Goal: Information Seeking & Learning: Learn about a topic

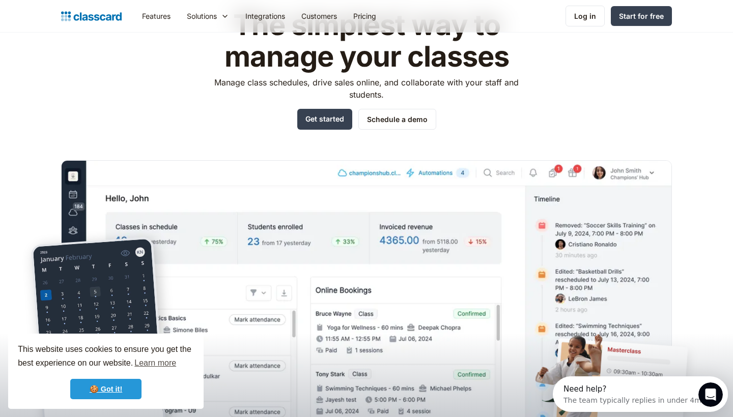
click at [110, 388] on link "🍪 Got it!" at bounding box center [105, 389] width 71 height 20
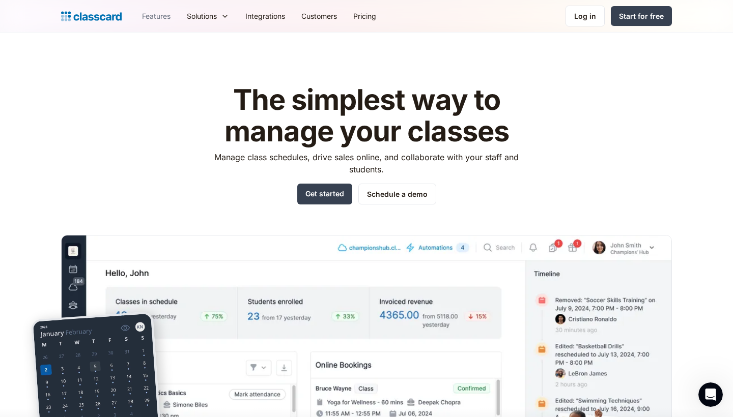
click at [158, 16] on link "Features" at bounding box center [156, 16] width 45 height 23
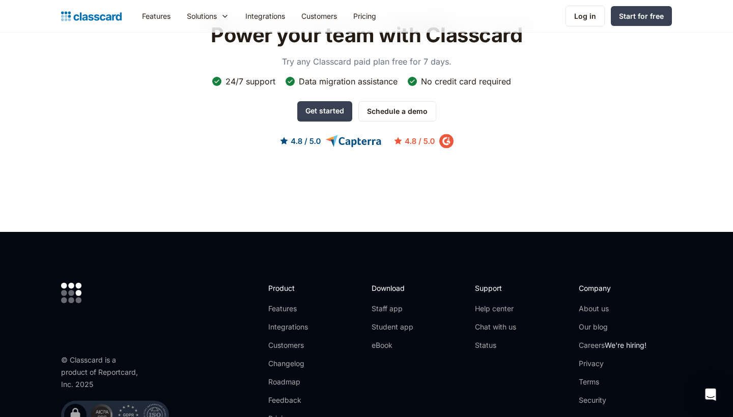
scroll to position [2887, 0]
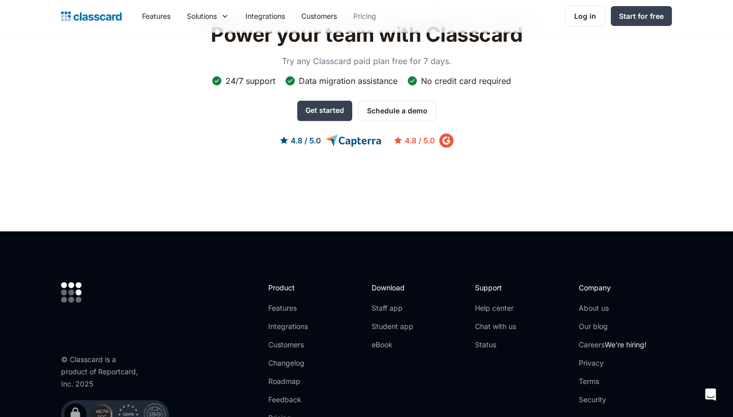
click at [382, 13] on link "Pricing" at bounding box center [364, 16] width 39 height 23
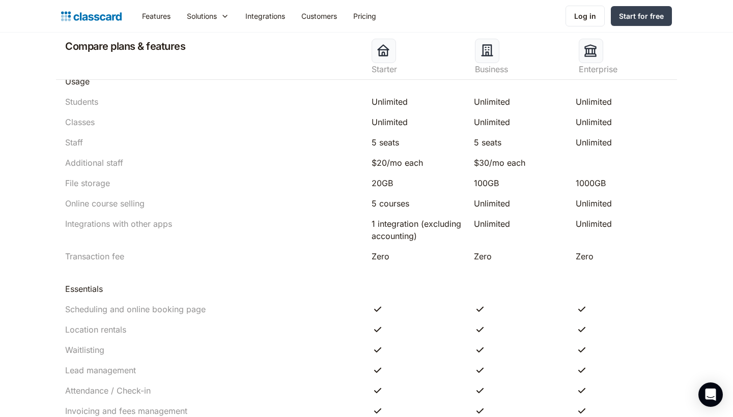
scroll to position [473, 0]
